Goal: Information Seeking & Learning: Learn about a topic

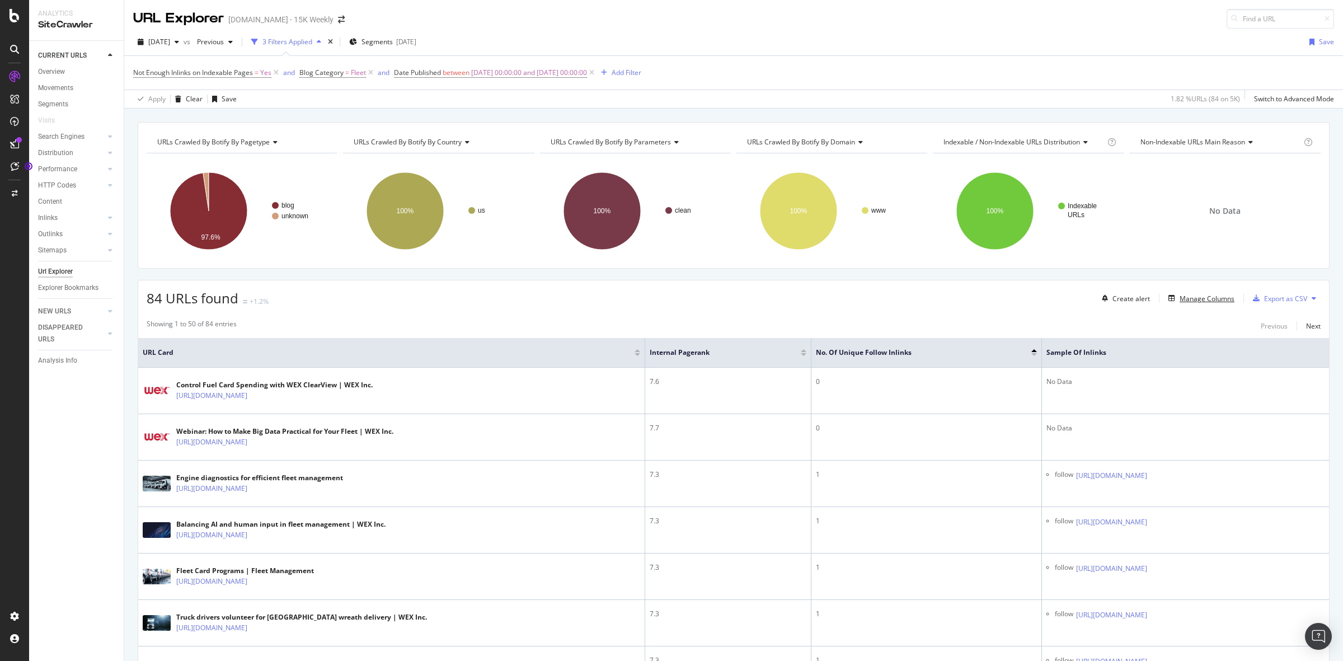
scroll to position [70, 0]
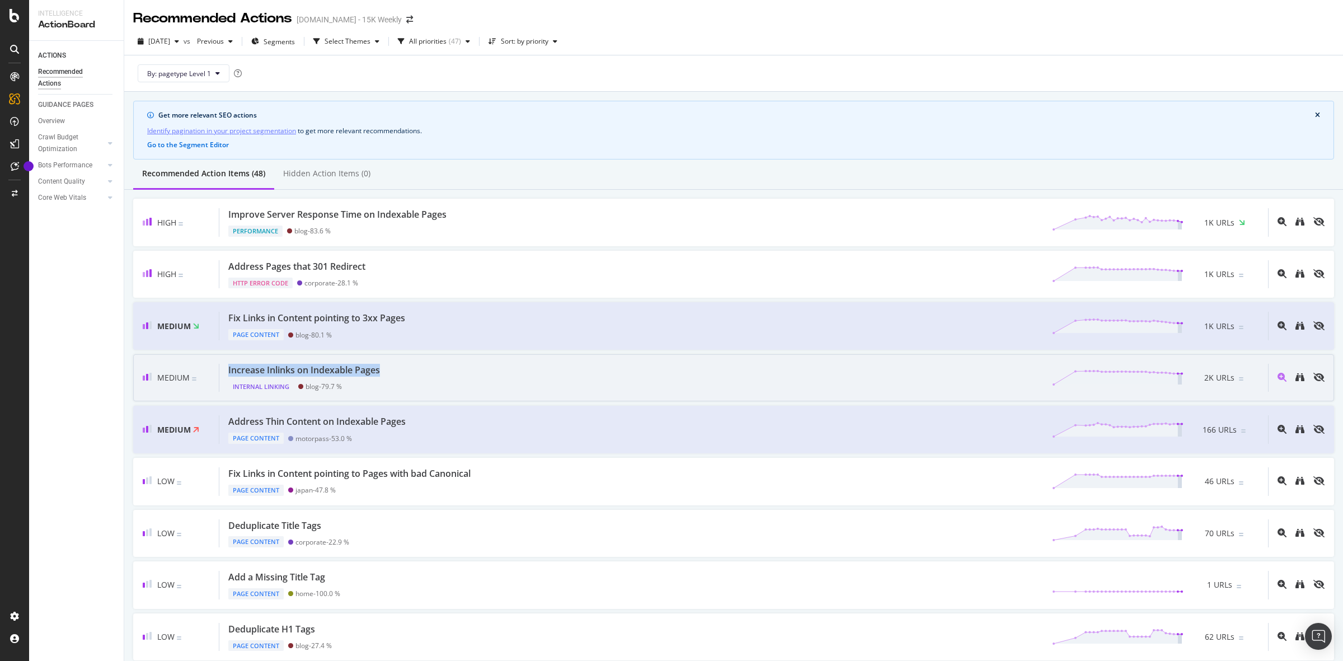
drag, startPoint x: 401, startPoint y: 371, endPoint x: 219, endPoint y: 359, distance: 181.7
click at [219, 359] on div "Medium Increase Inlinks on Indexable Pages Internal Linking blog - 79.7 % 2K UR…" at bounding box center [733, 378] width 1201 height 48
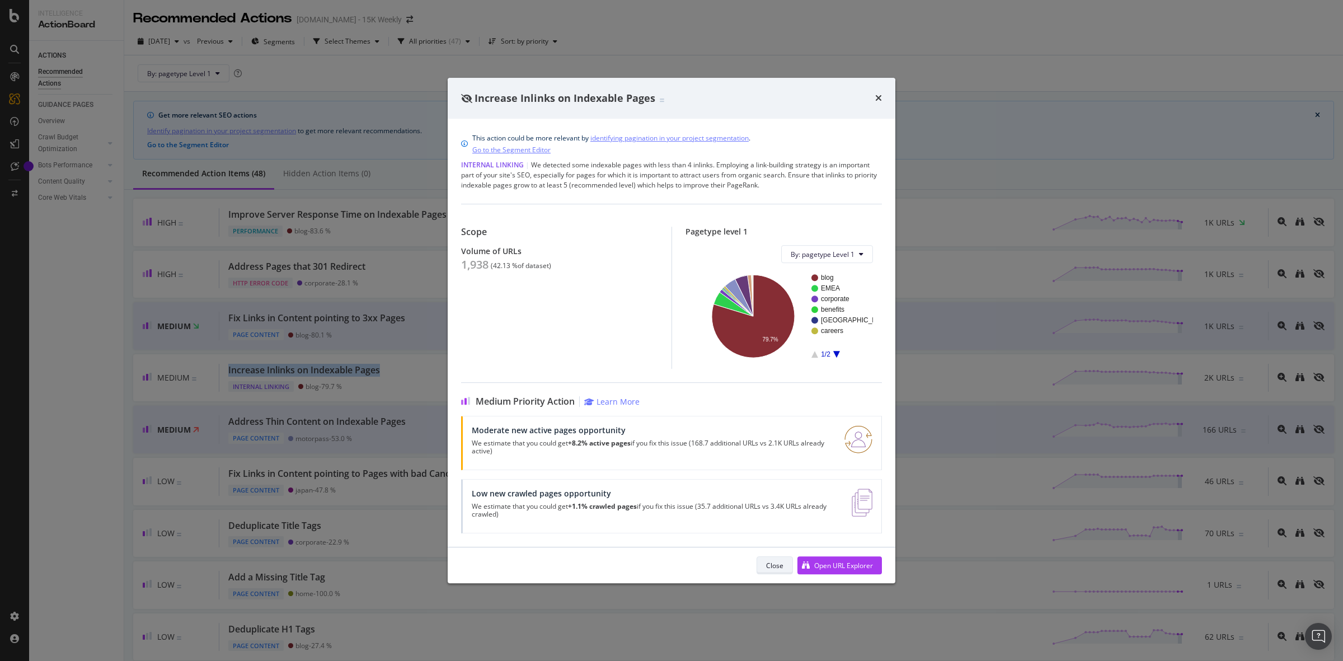
click at [771, 566] on div "Close" at bounding box center [774, 566] width 17 height 10
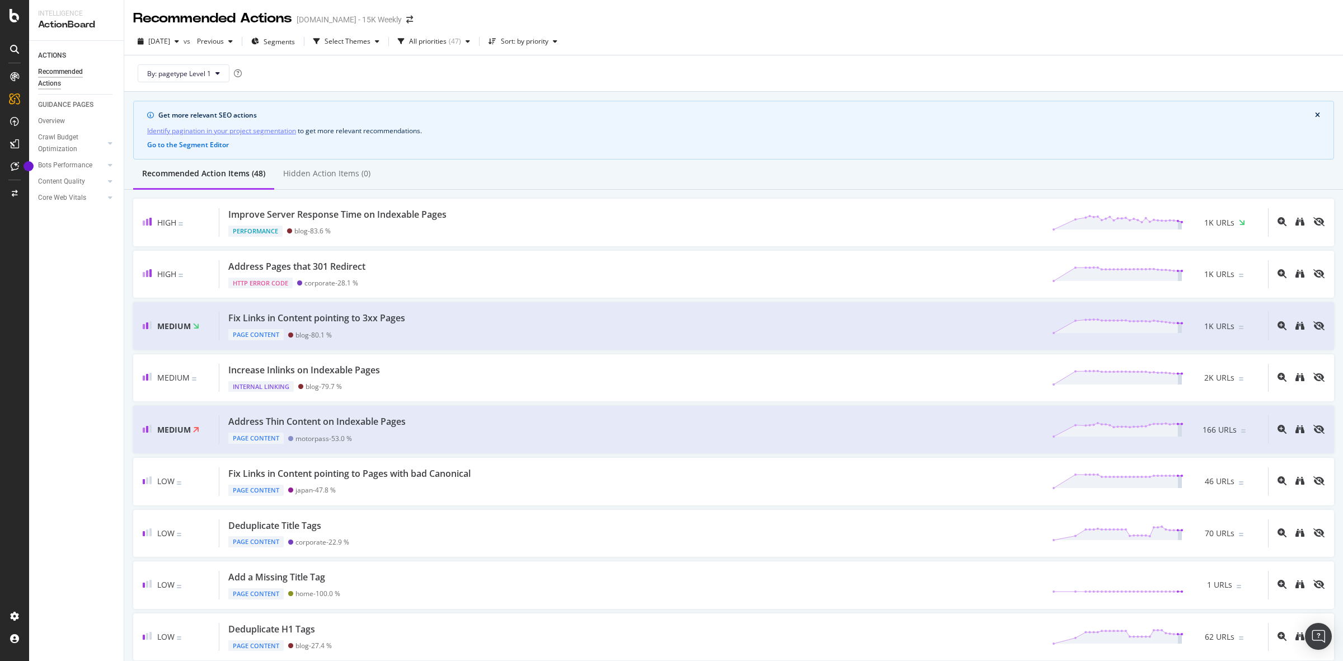
click at [697, 67] on div "By: pagetype Level 1" at bounding box center [733, 73] width 1201 height 36
